Goal: Find contact information: Find contact information

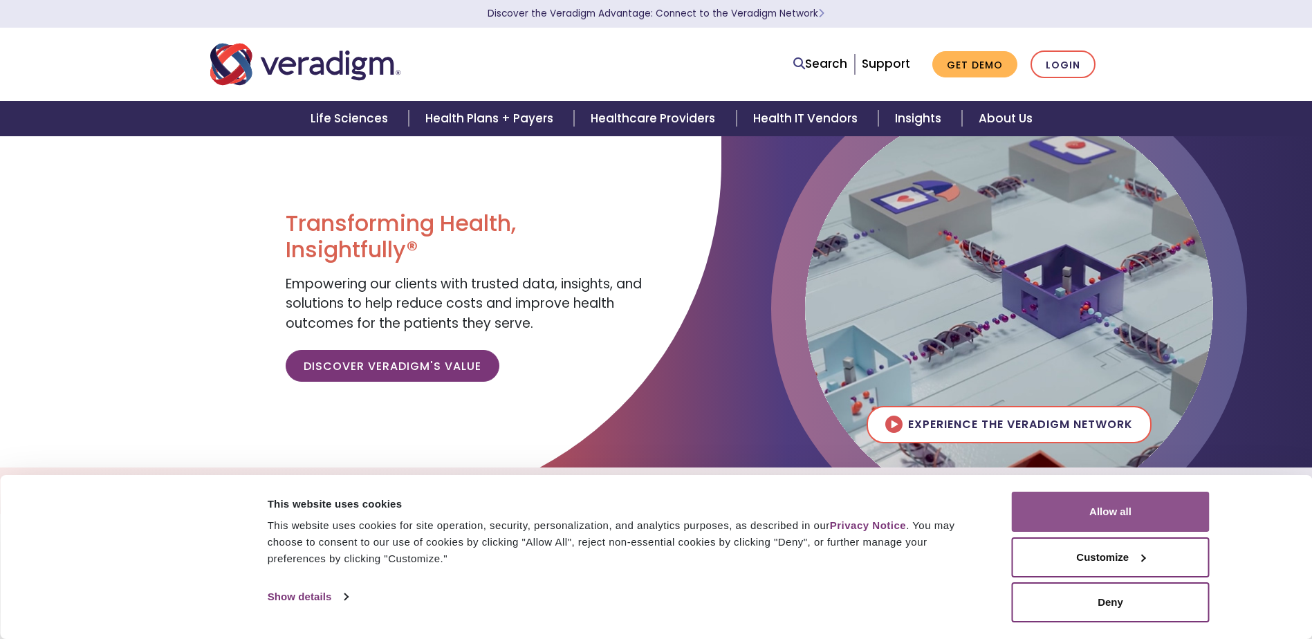
click at [1112, 509] on button "Allow all" at bounding box center [1111, 512] width 198 height 40
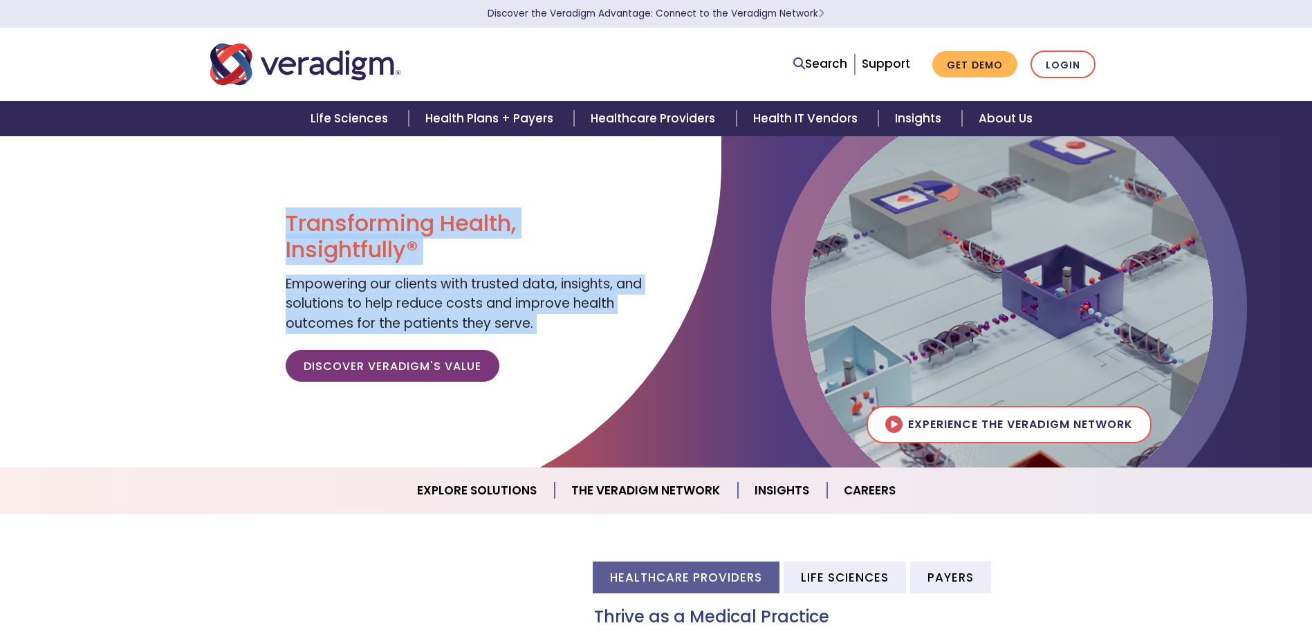
drag, startPoint x: 1311, startPoint y: 167, endPoint x: 1320, endPoint y: 272, distance: 106.2
click at [1311, 272] on html "Consent Details [#IABV2SETTINGS#] About This website uses cookies This website …" at bounding box center [656, 319] width 1312 height 639
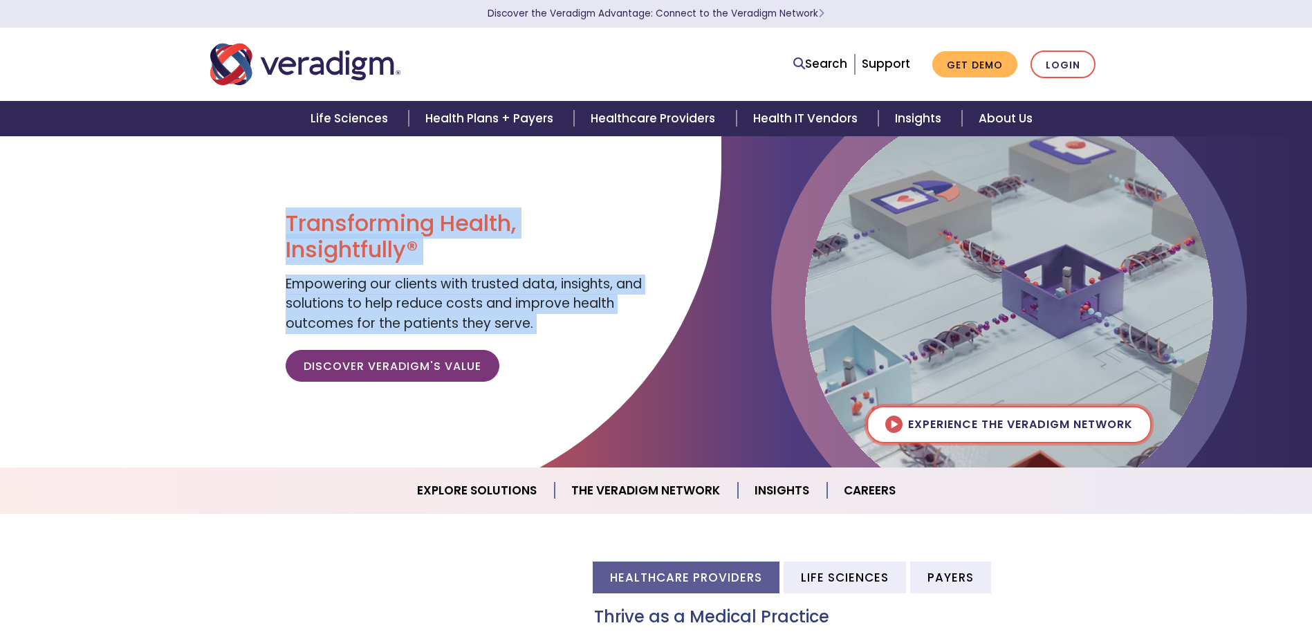
drag, startPoint x: 1320, startPoint y: 272, endPoint x: 997, endPoint y: 158, distance: 342.6
click at [997, 158] on img at bounding box center [1009, 308] width 408 height 408
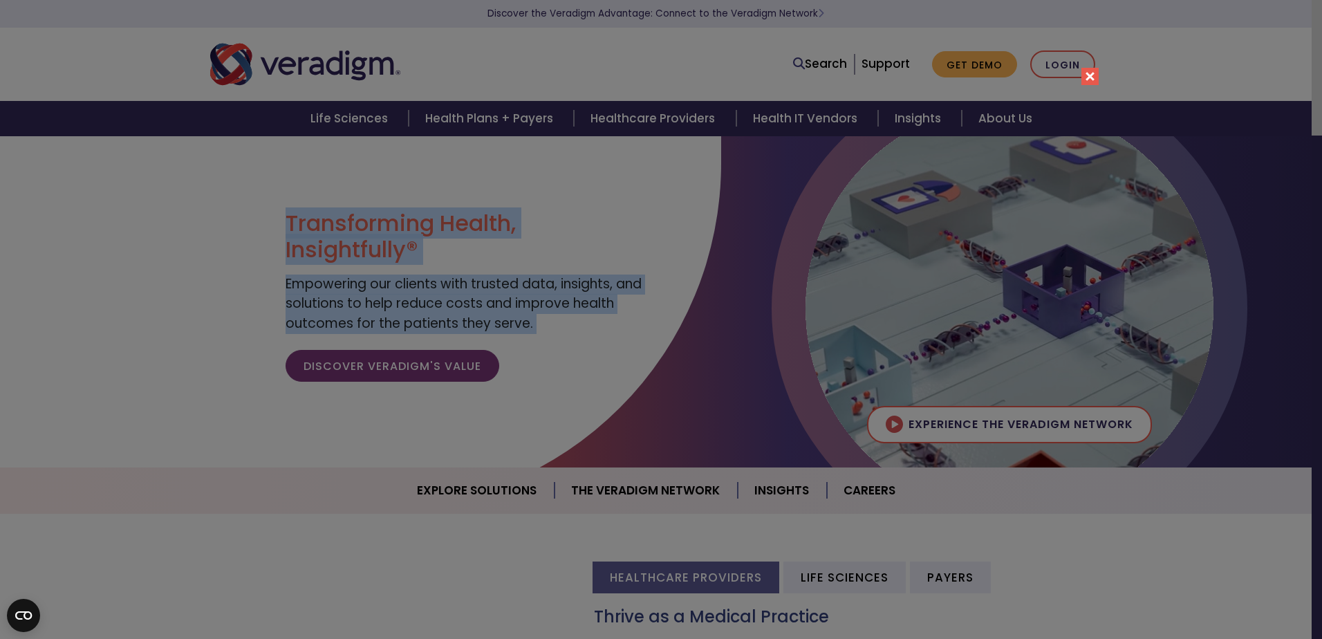
click at [1091, 72] on button "Close" at bounding box center [1090, 76] width 17 height 17
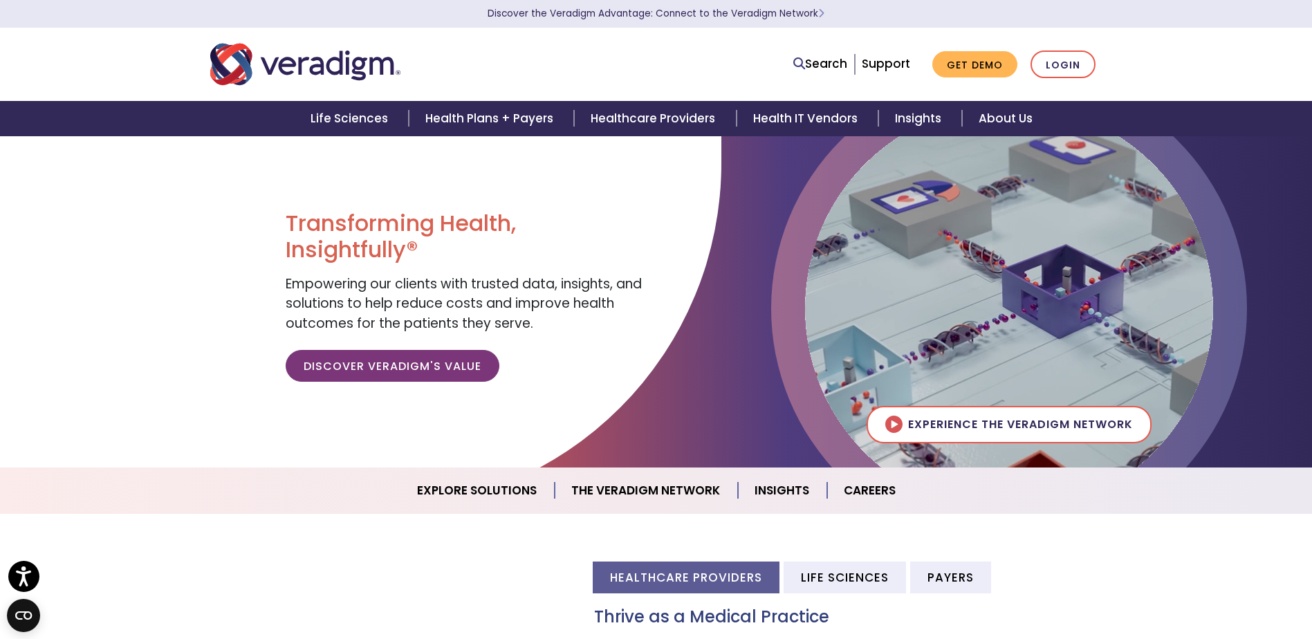
click at [1239, 64] on nav "Search Support Get Demo Login" at bounding box center [656, 64] width 1312 height 73
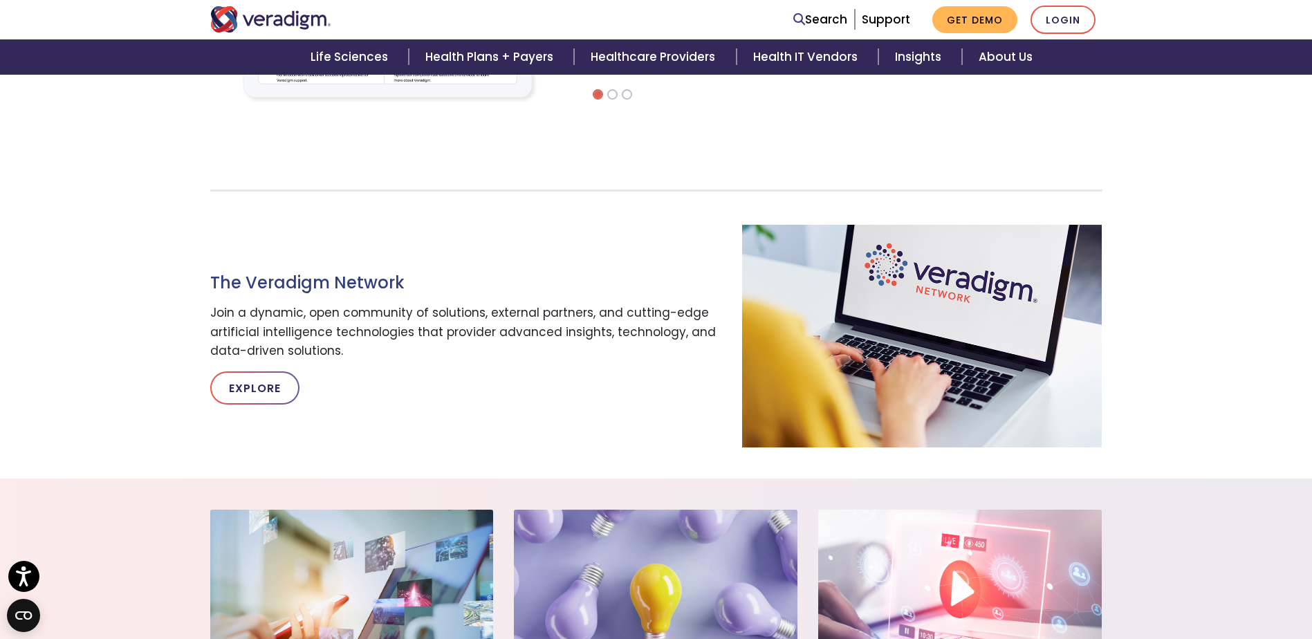
scroll to position [629, 0]
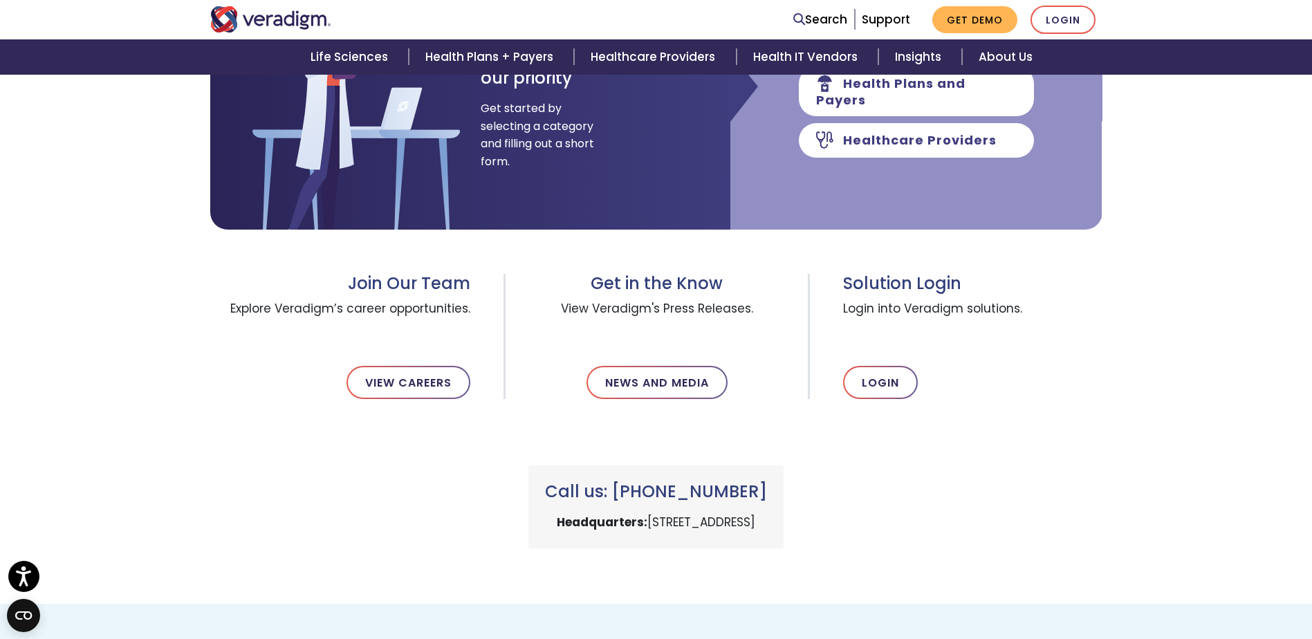
scroll to position [291, 0]
